Goal: Task Accomplishment & Management: Use online tool/utility

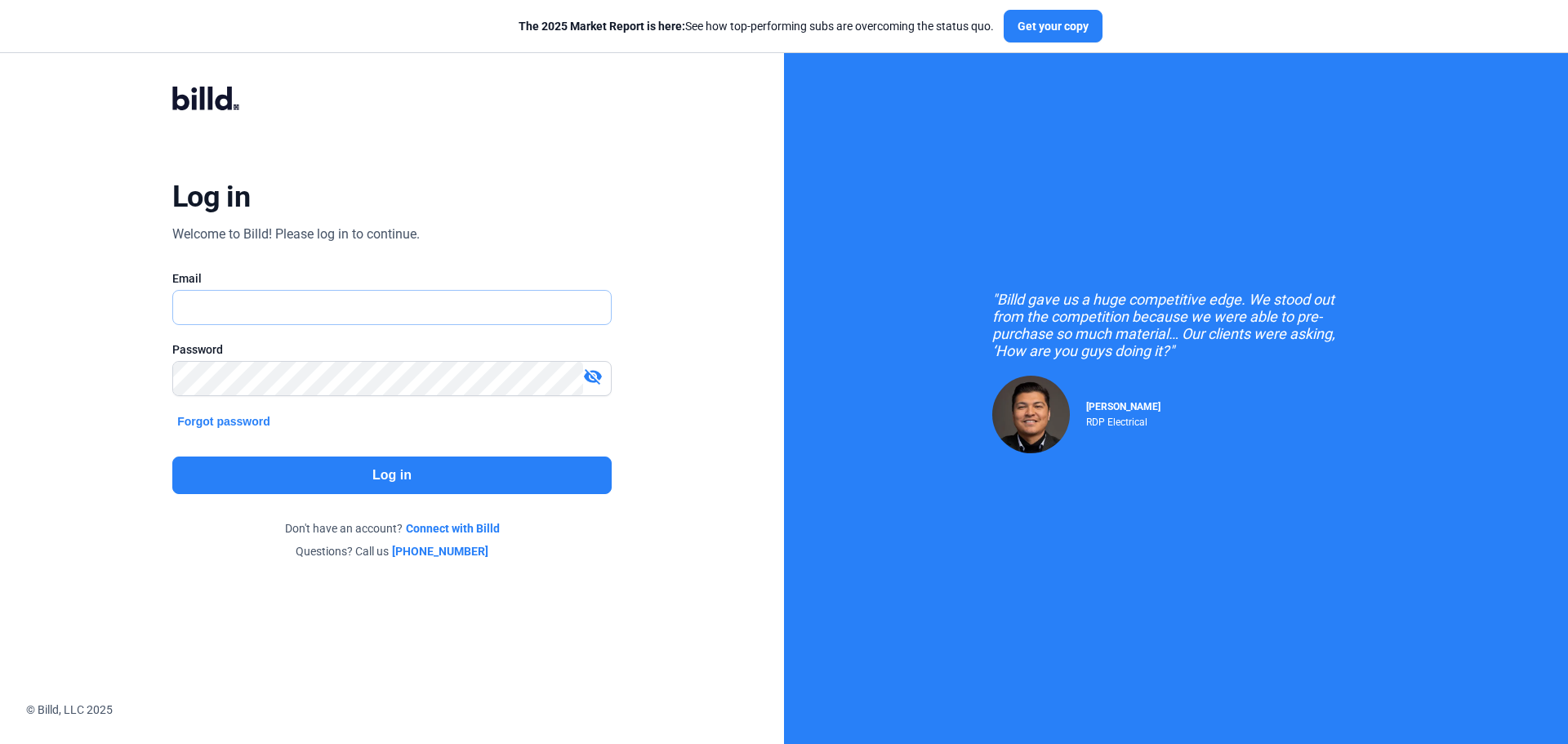
type input "[PERSON_NAME][EMAIL_ADDRESS][DOMAIN_NAME]"
click at [335, 455] on div "Log in Welcome to Billd! Please log in to continue. Email [PERSON_NAME][EMAIL_A…" at bounding box center [391, 322] width 565 height 536
click at [343, 468] on button "Log in" at bounding box center [392, 475] width 439 height 38
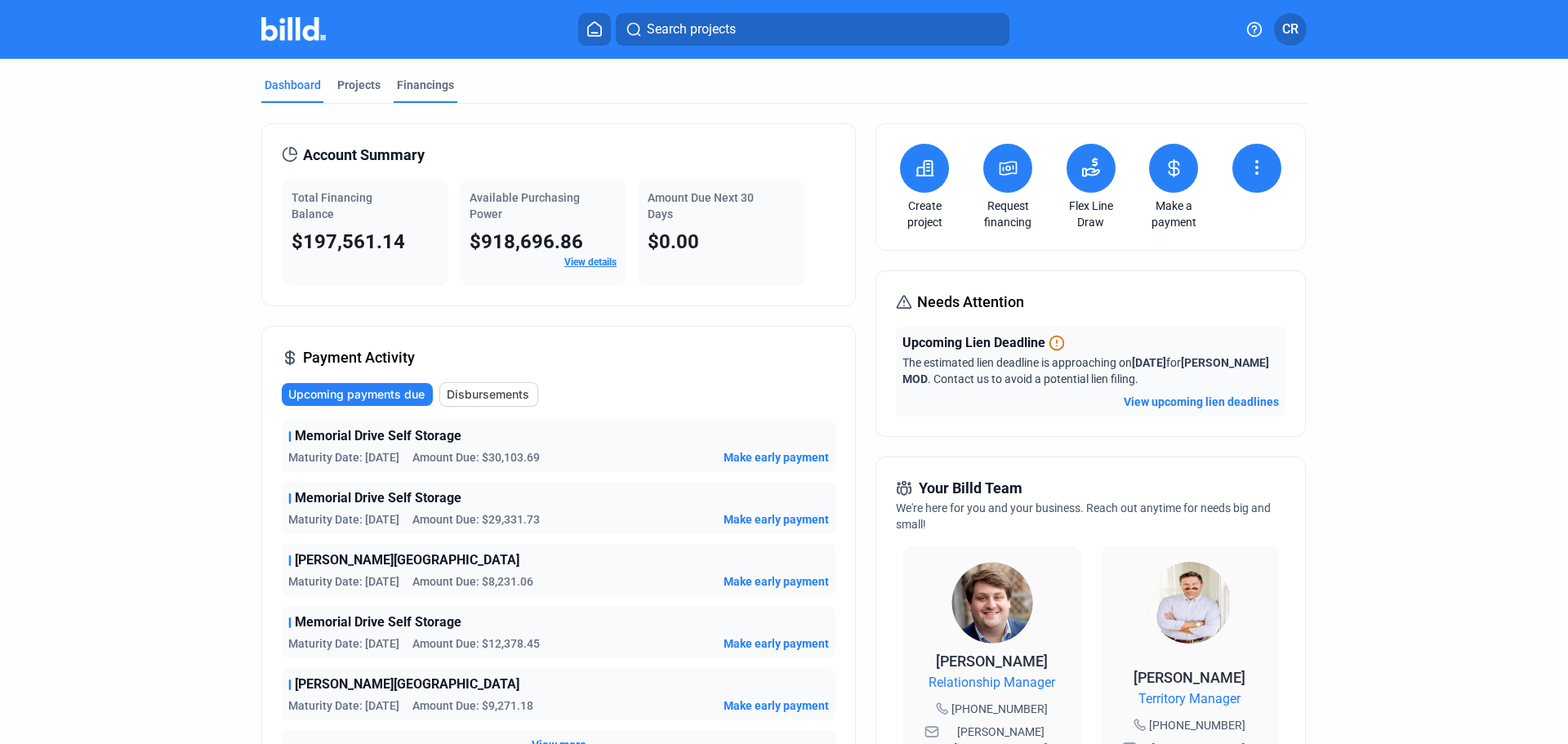
click at [439, 88] on div "Financings" at bounding box center [426, 84] width 57 height 16
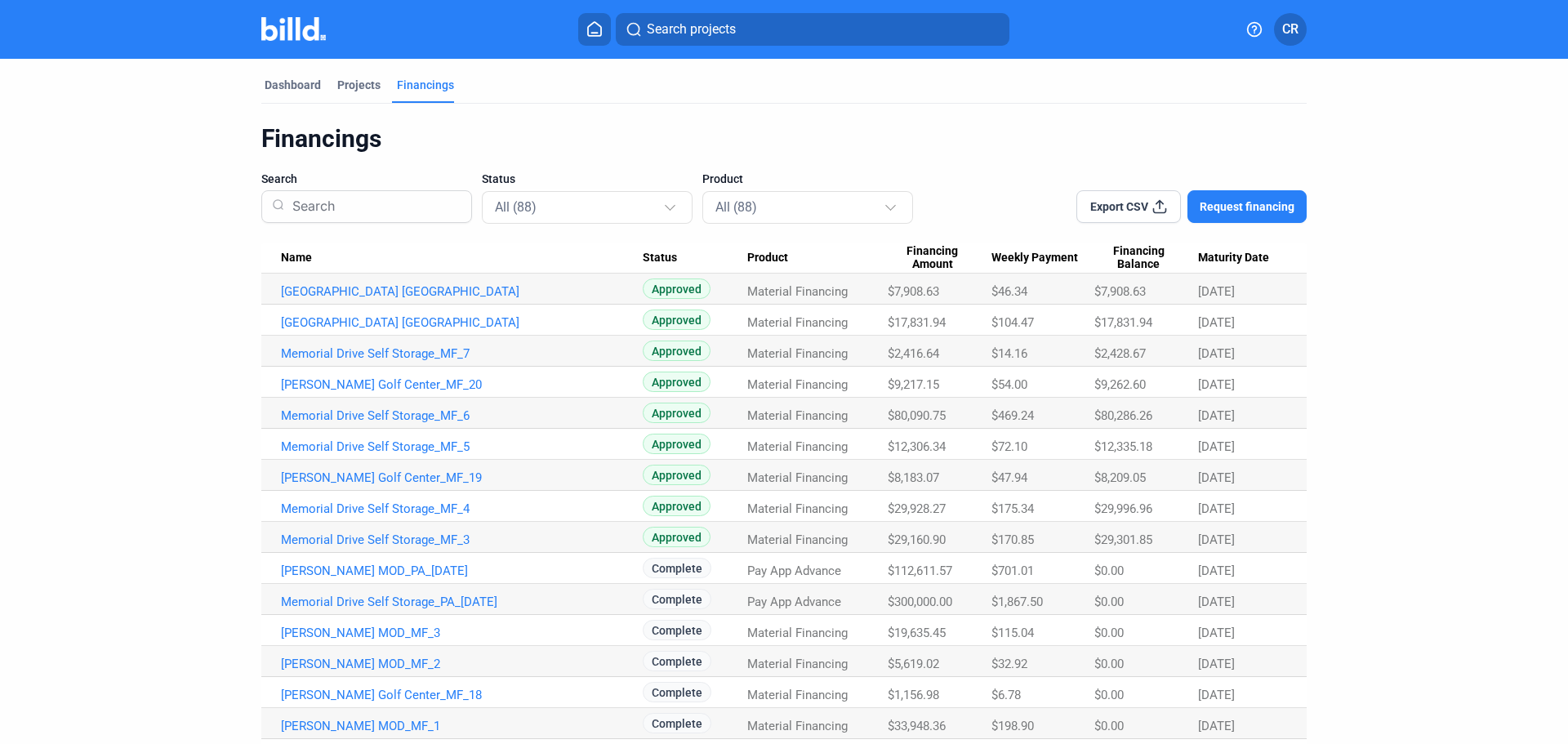
click at [1239, 205] on span "Request financing" at bounding box center [1247, 206] width 95 height 16
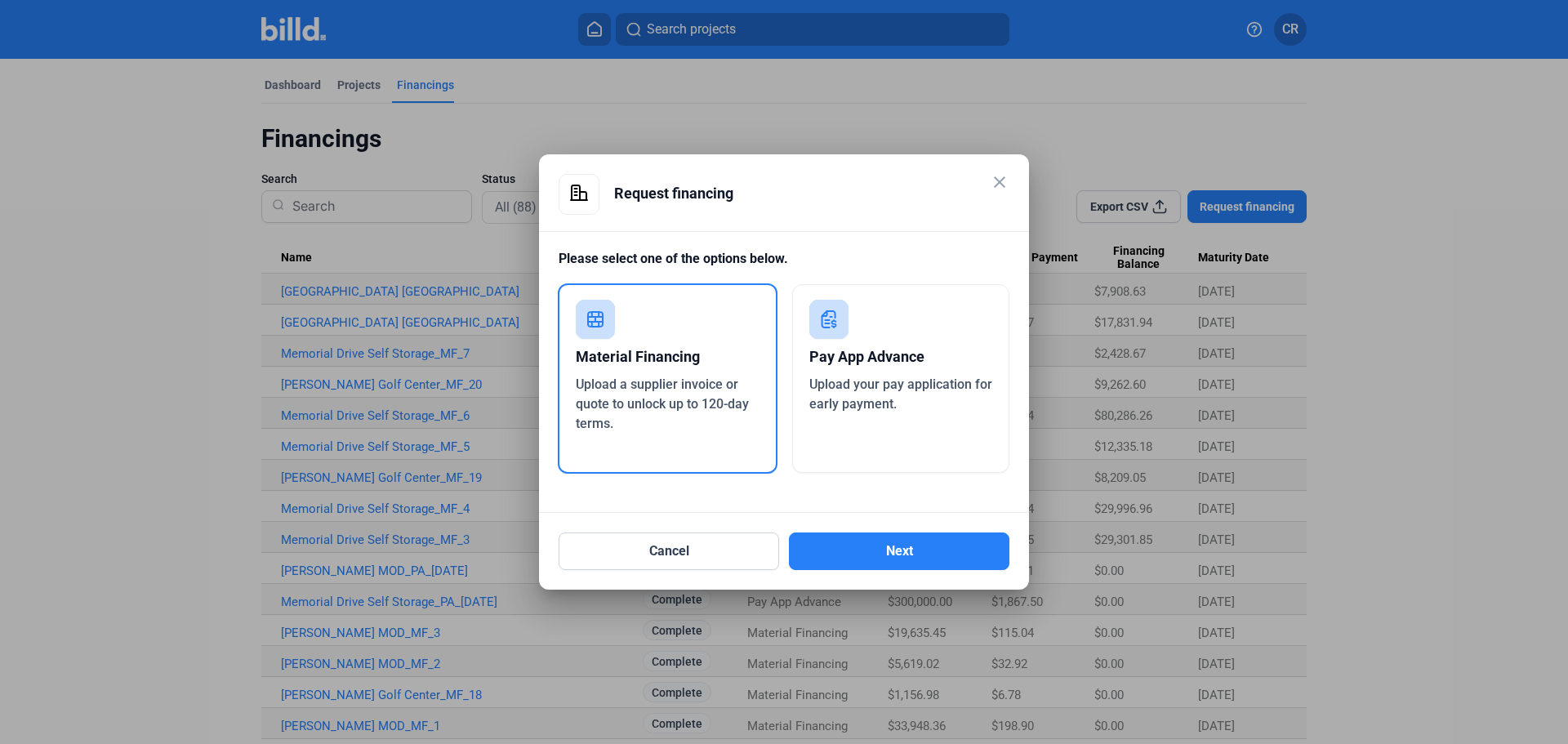
click at [1007, 181] on mat-icon "close" at bounding box center [999, 182] width 19 height 19
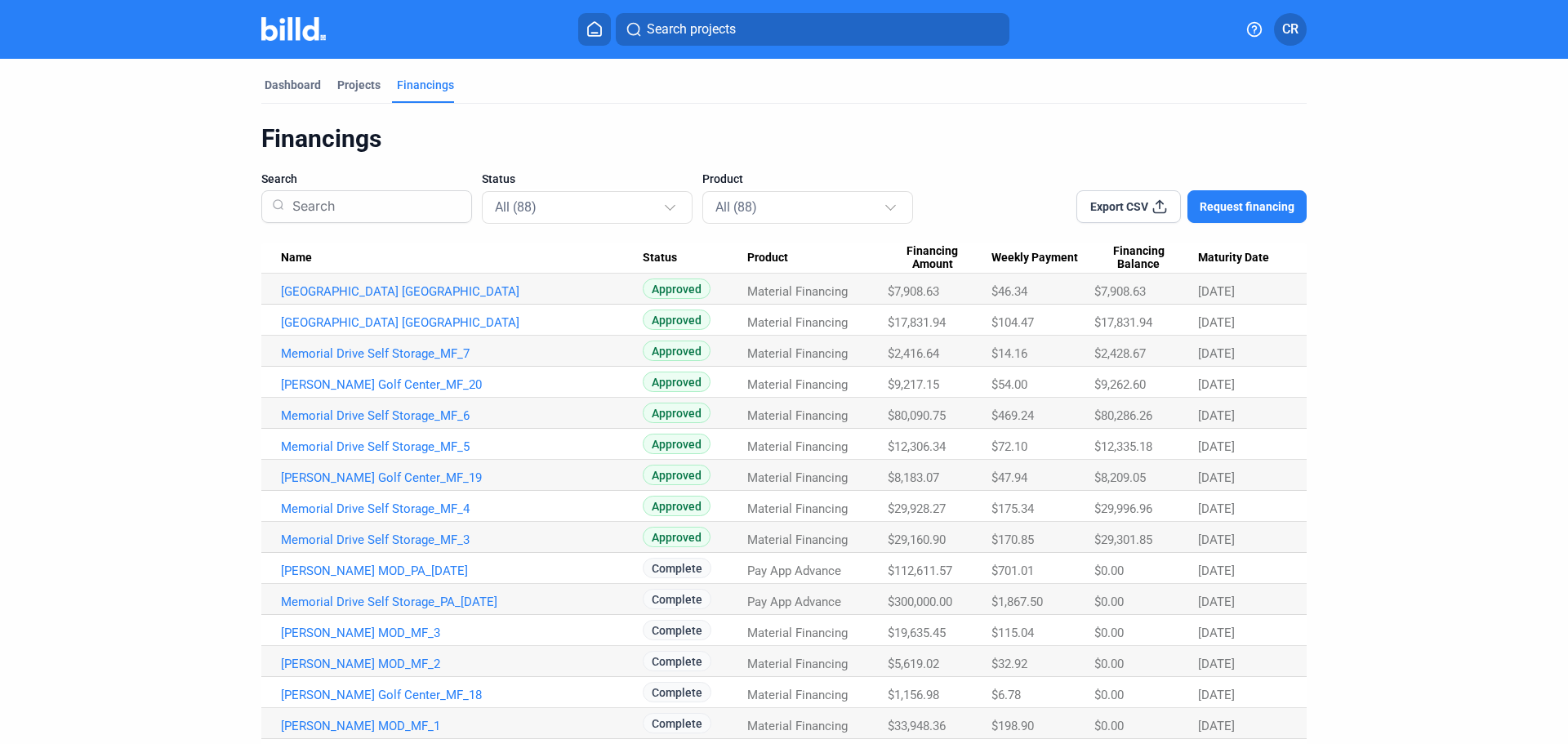
click at [1293, 24] on span "CR" at bounding box center [1290, 29] width 16 height 19
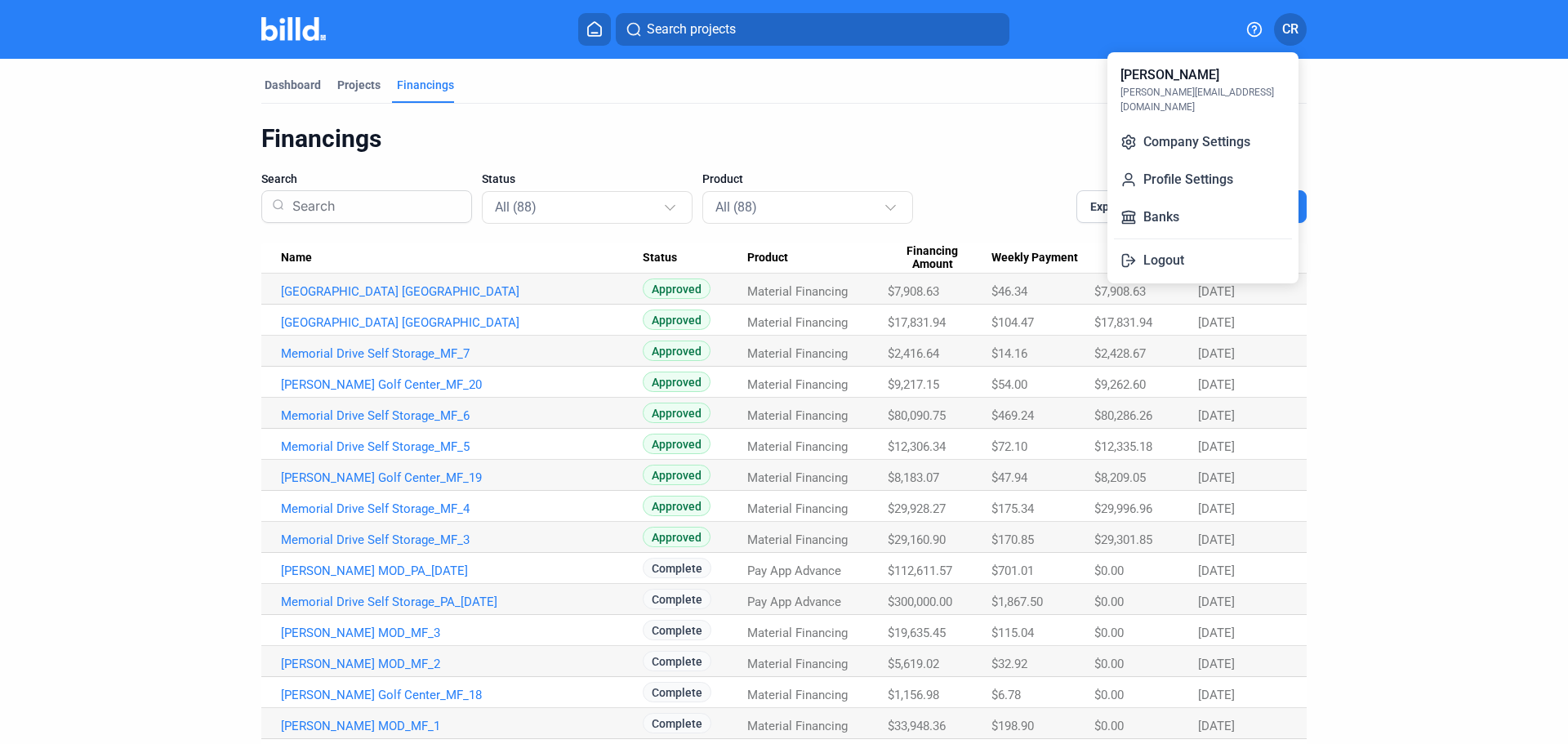
click at [1293, 24] on div at bounding box center [784, 372] width 1568 height 744
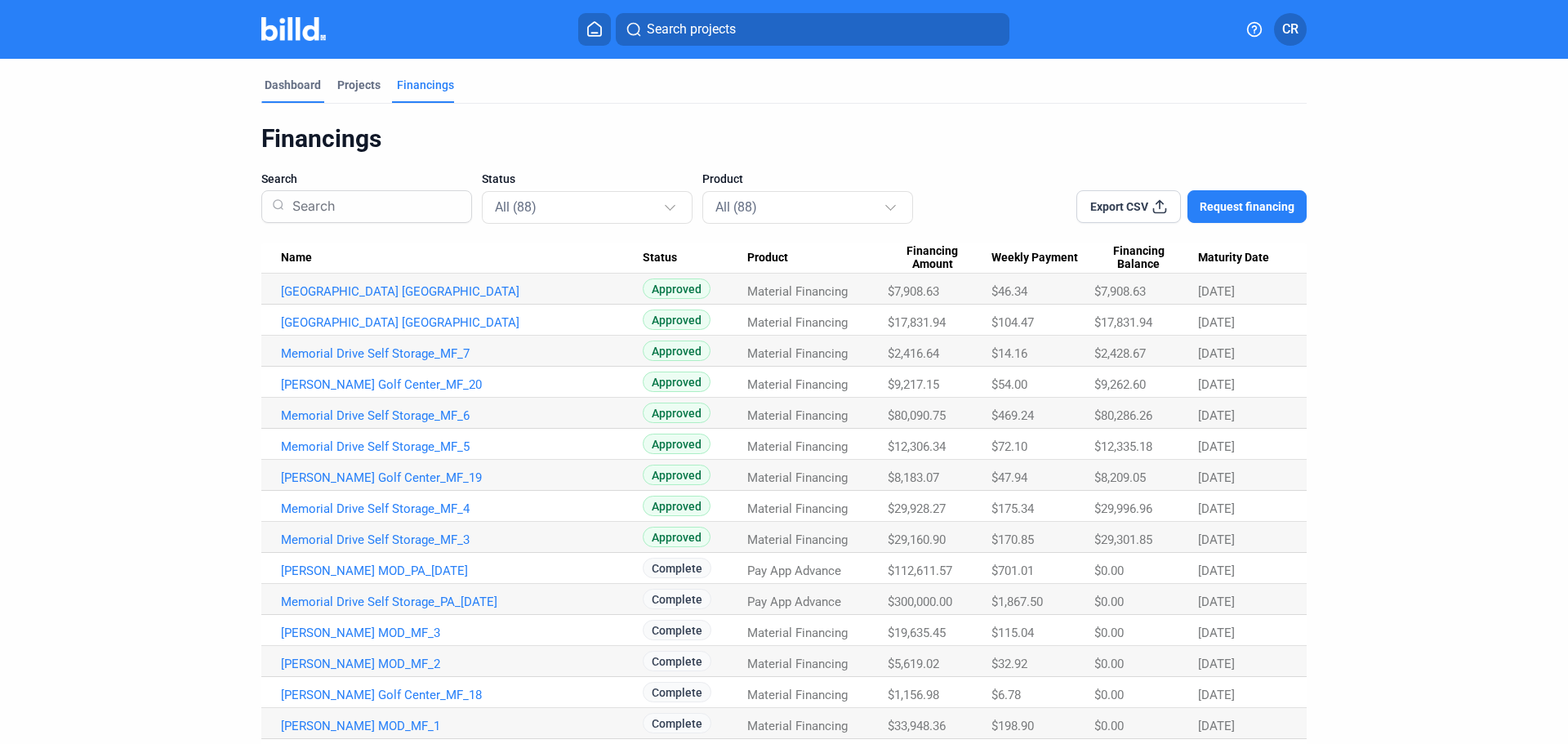
click at [306, 89] on div "Dashboard" at bounding box center [292, 84] width 56 height 16
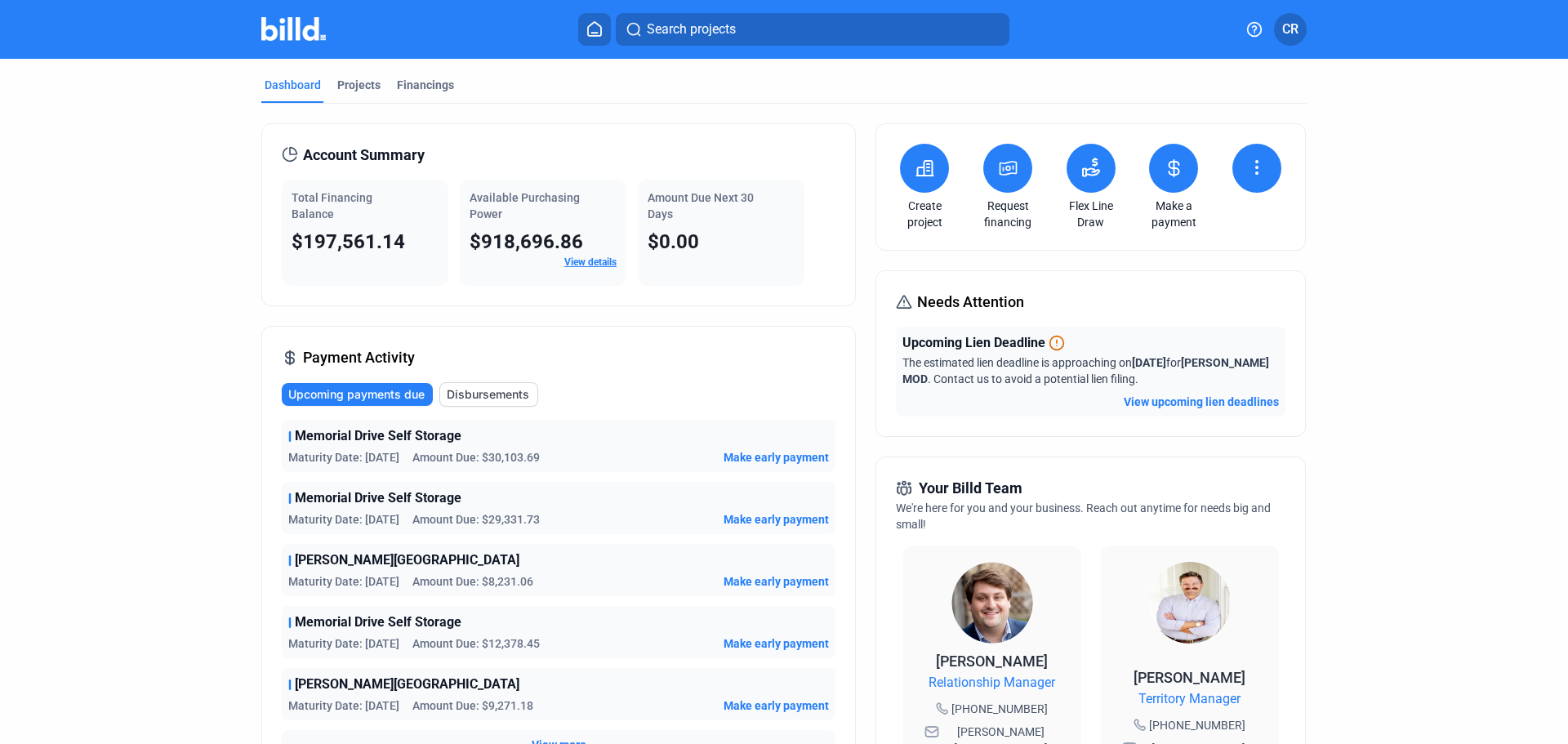
click at [1084, 189] on button at bounding box center [1091, 168] width 49 height 49
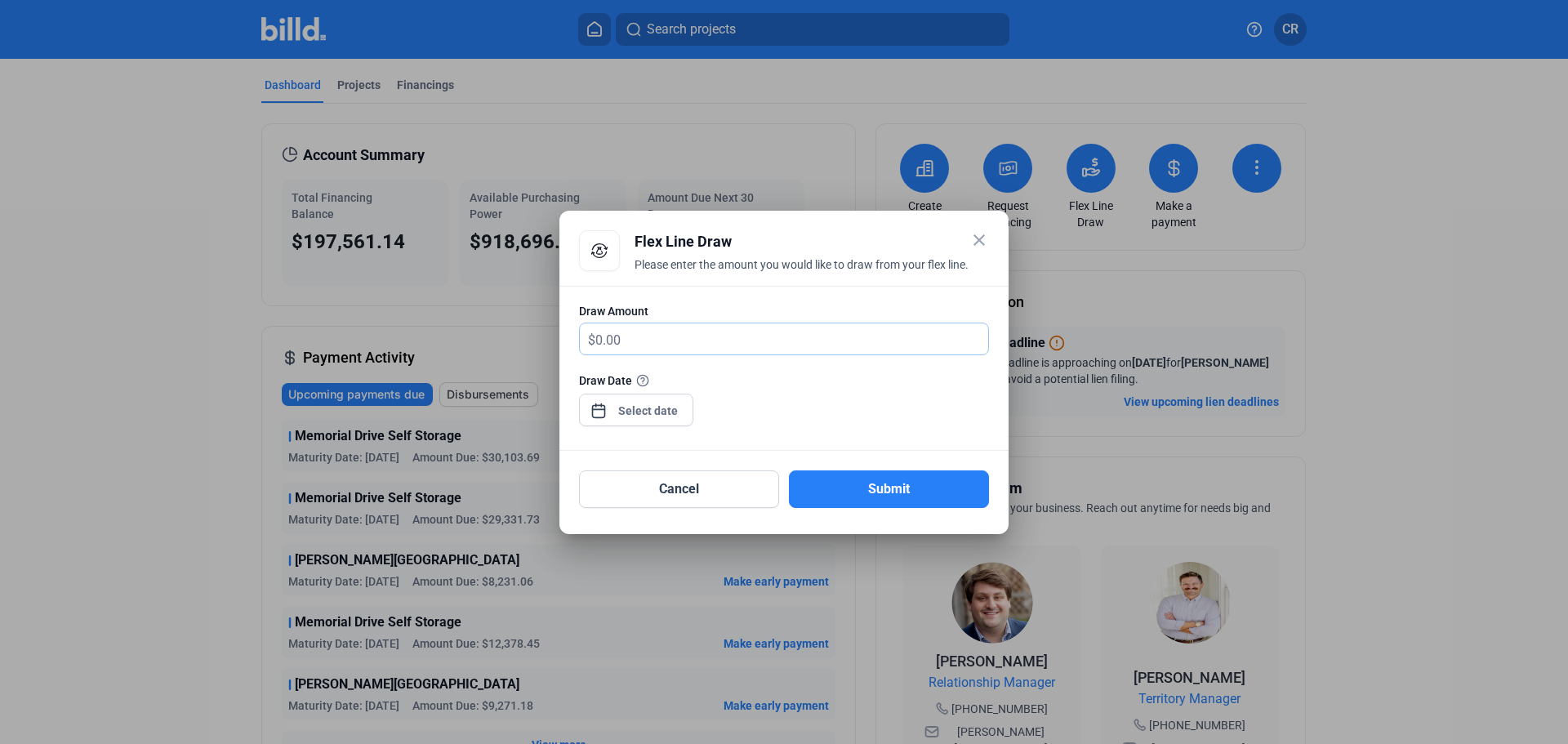
click at [870, 343] on input "text" at bounding box center [791, 339] width 393 height 32
type input "200,000"
click at [682, 412] on div "close Flex Line Draw Please enter the amount you would like to draw from your f…" at bounding box center [784, 372] width 1568 height 744
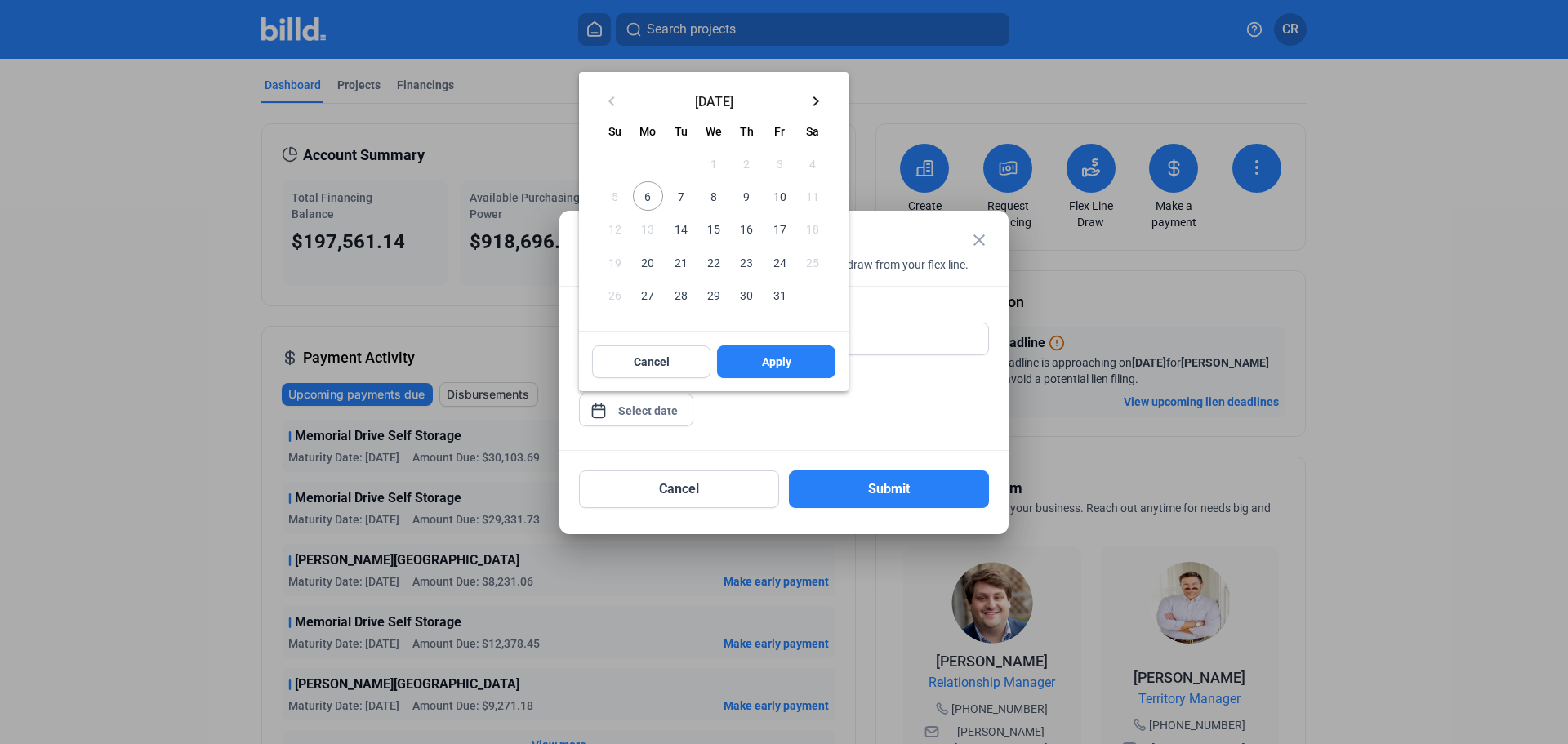
click at [648, 198] on span "6" at bounding box center [647, 195] width 29 height 29
click at [792, 371] on button "Apply" at bounding box center [776, 362] width 119 height 33
type input "[DATE]"
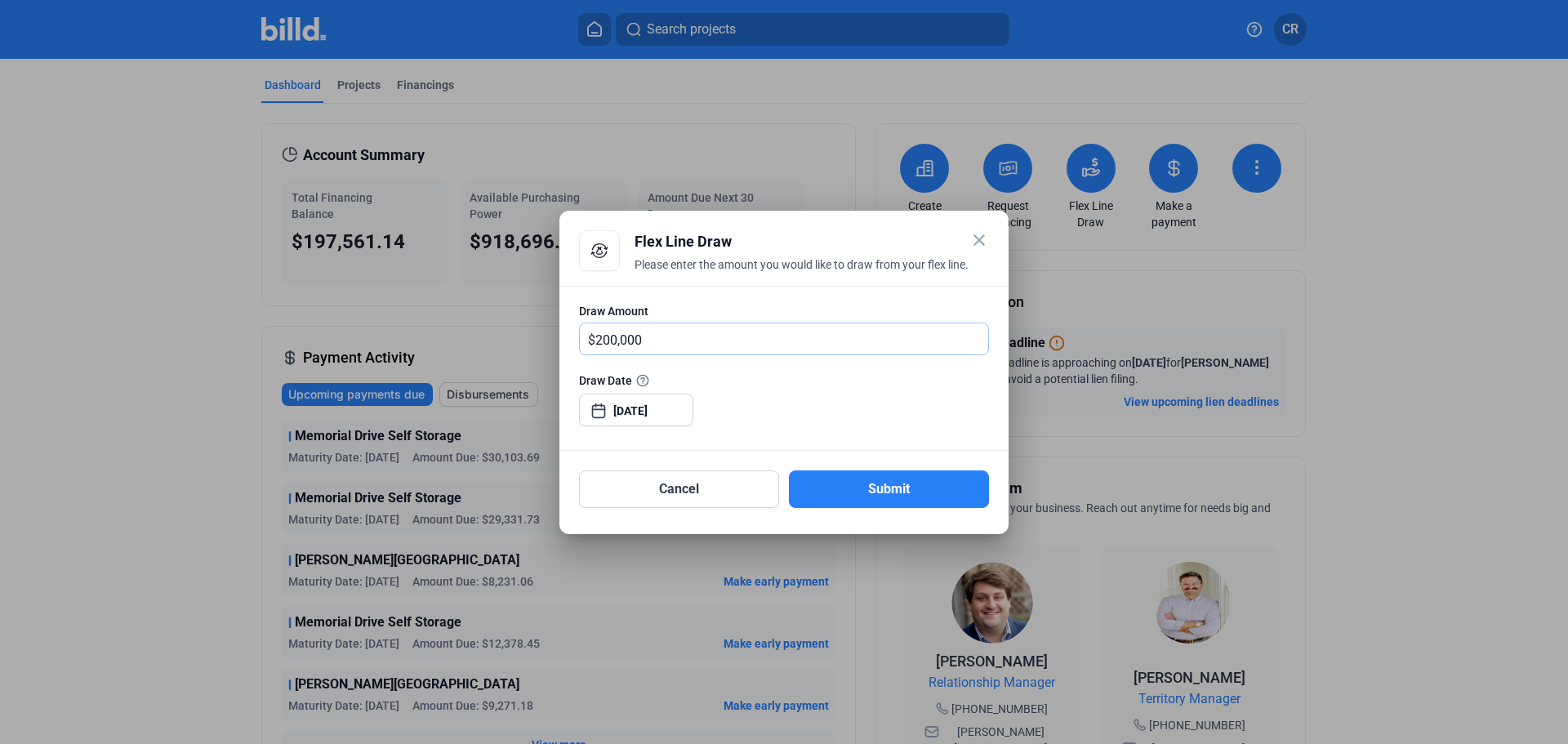
drag, startPoint x: 656, startPoint y: 336, endPoint x: 457, endPoint y: 348, distance: 199.4
click at [457, 348] on div "close Flex Line Draw Please enter the amount you would like to draw from your f…" at bounding box center [784, 372] width 1568 height 744
type input "175,000"
click at [839, 481] on button "Submit" at bounding box center [889, 489] width 200 height 38
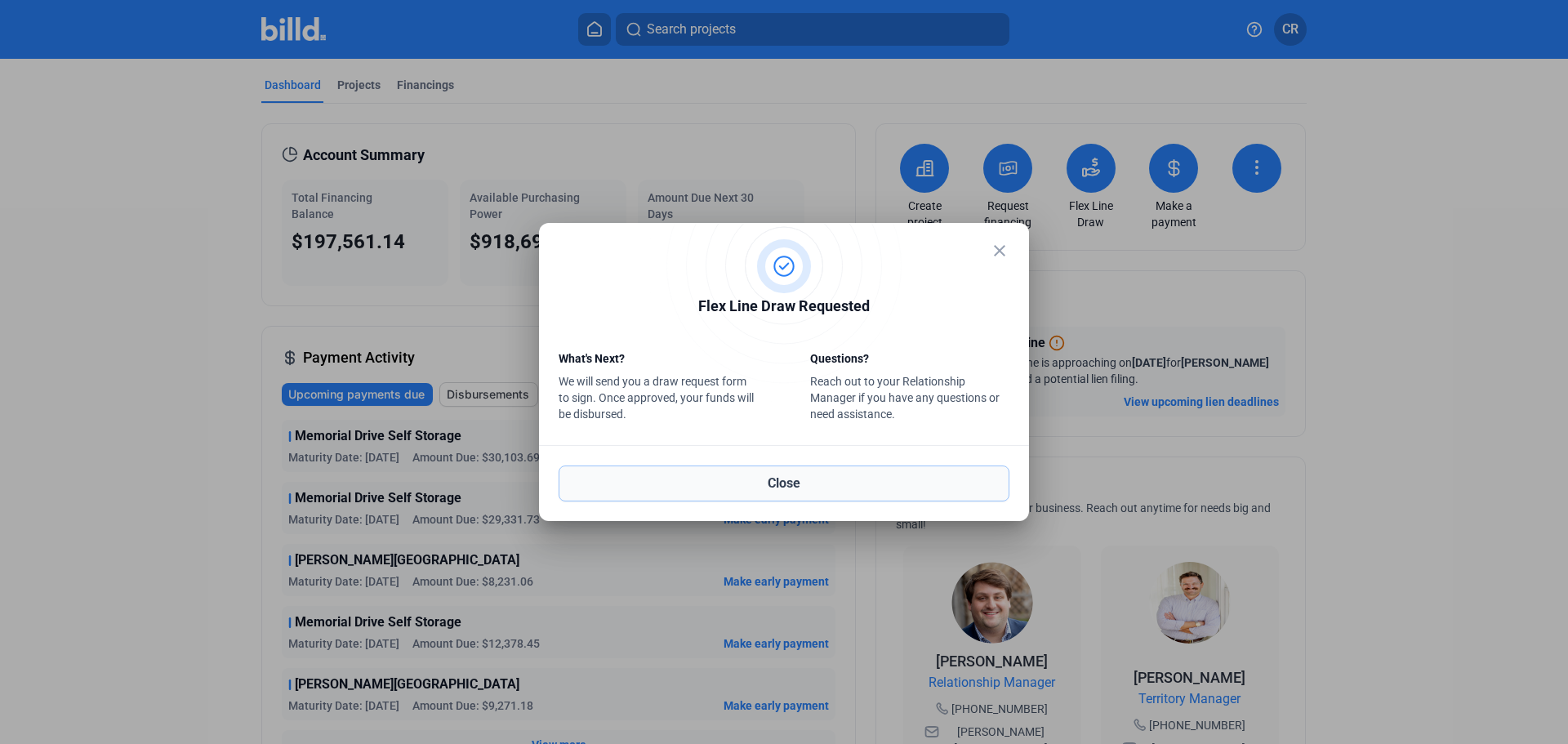
click at [869, 484] on button "Close" at bounding box center [784, 483] width 451 height 36
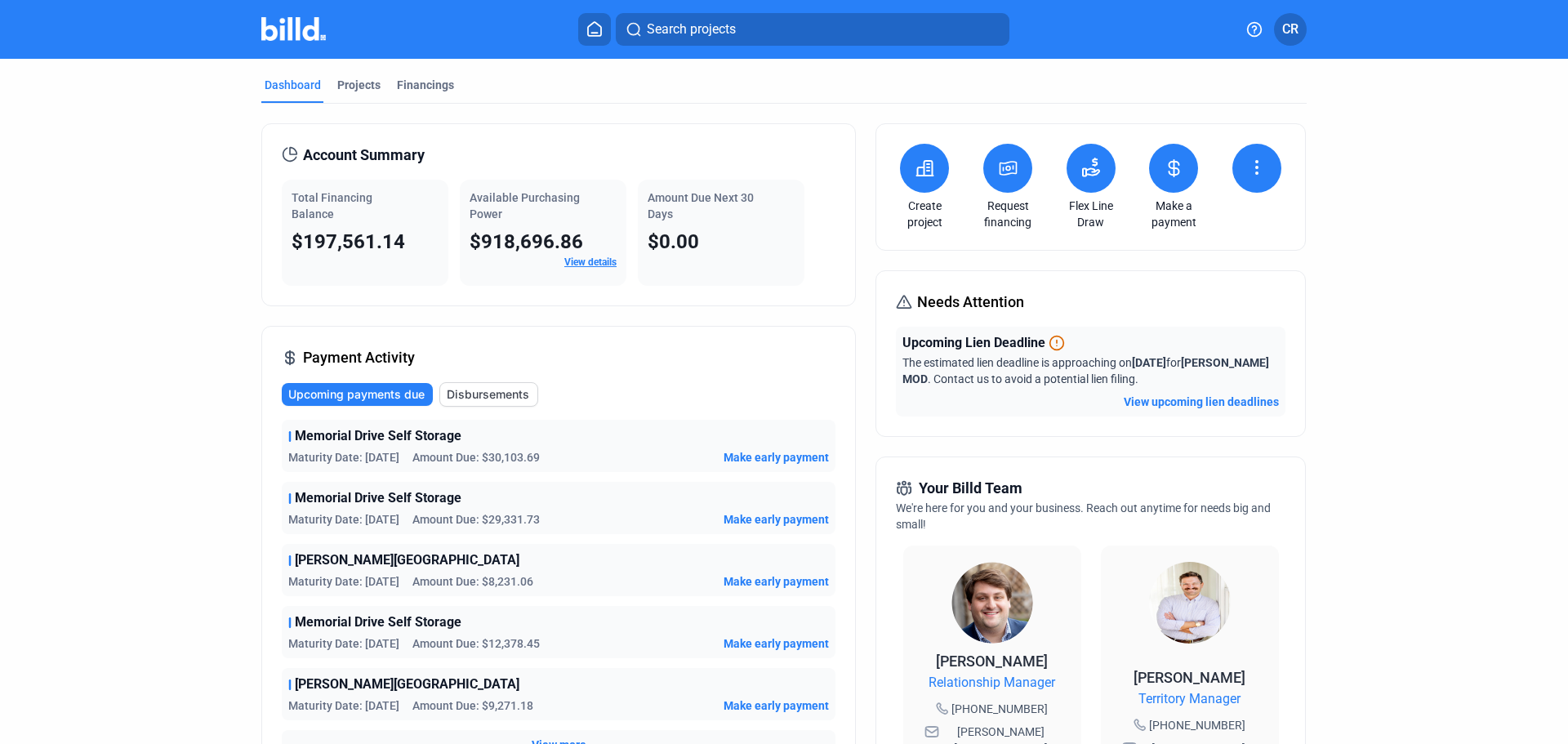
click at [185, 256] on dashboard "Dashboard Projects Financings Account Summary Total Financing Balance $197,561.…" at bounding box center [784, 617] width 1411 height 1117
